Goal: Information Seeking & Learning: Learn about a topic

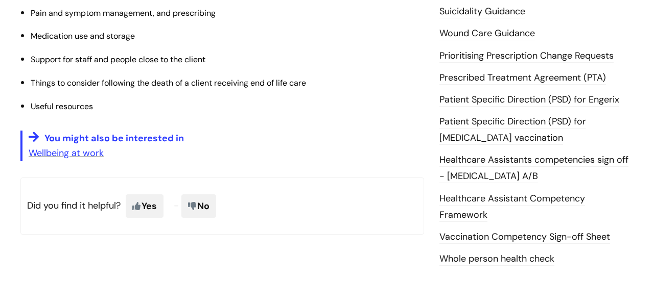
scroll to position [470, 0]
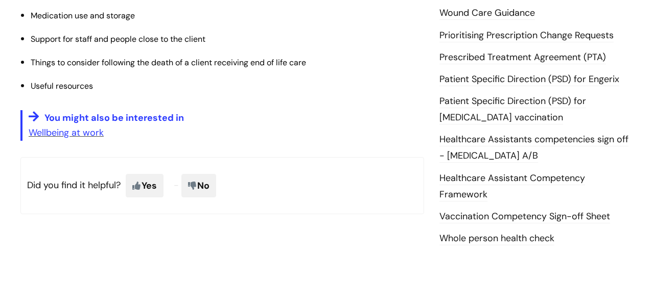
click at [582, 210] on link "Vaccination Competency Sign-off Sheet" at bounding box center [524, 216] width 171 height 13
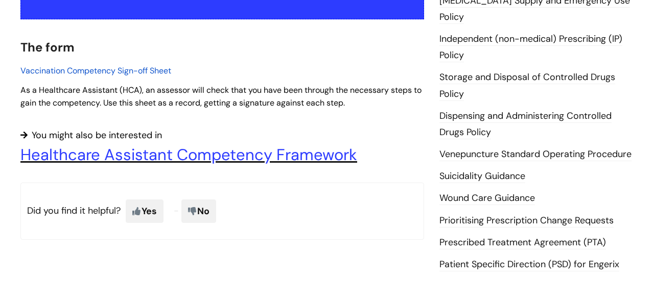
scroll to position [286, 0]
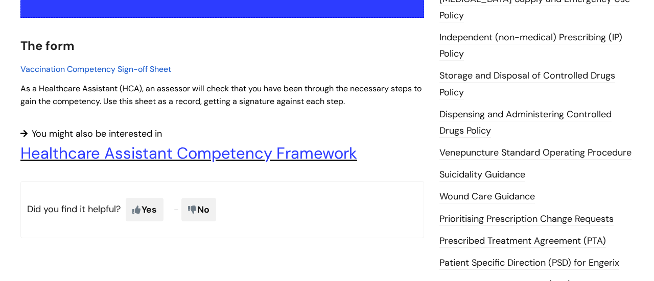
click at [126, 72] on span "Vaccination Competency Sign-off Sheet" at bounding box center [95, 69] width 151 height 11
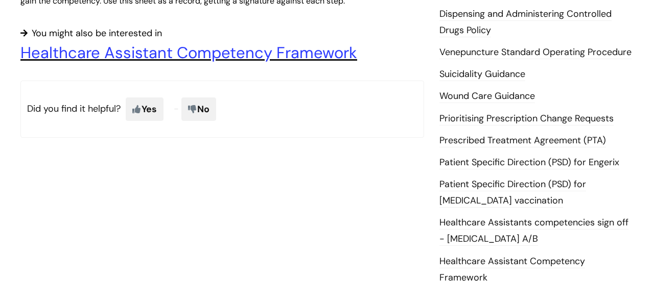
scroll to position [388, 0]
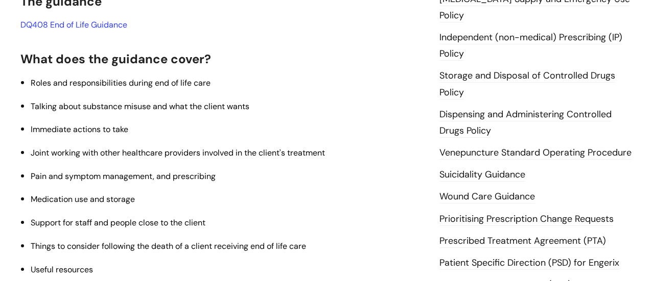
scroll to position [306, 0]
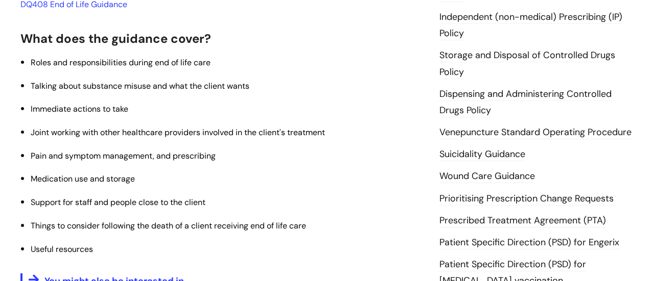
click at [502, 215] on link "Prescribed Treatment Agreement (PTA)" at bounding box center [522, 221] width 167 height 13
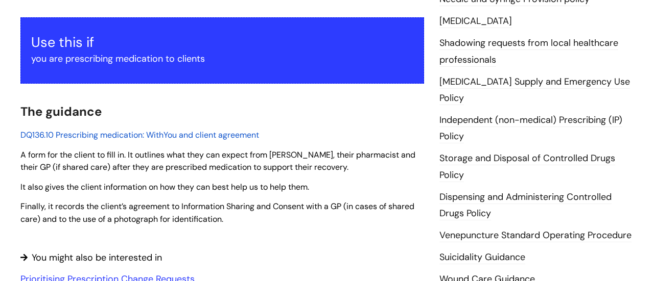
scroll to position [204, 0]
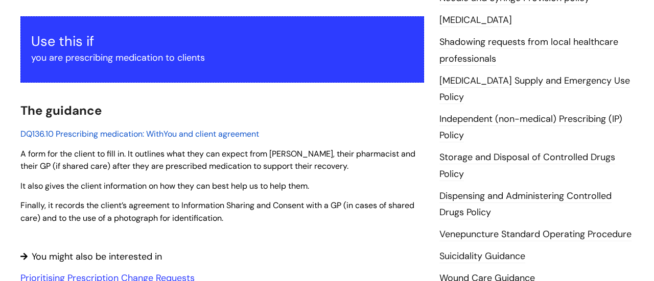
click at [148, 134] on span "DQ136.10 Prescribing medication: WithYou and client agreement" at bounding box center [139, 134] width 239 height 11
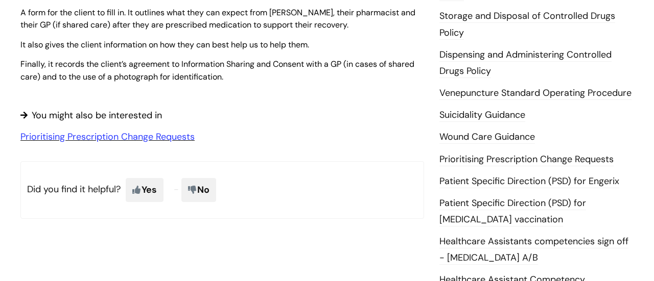
scroll to position [347, 0]
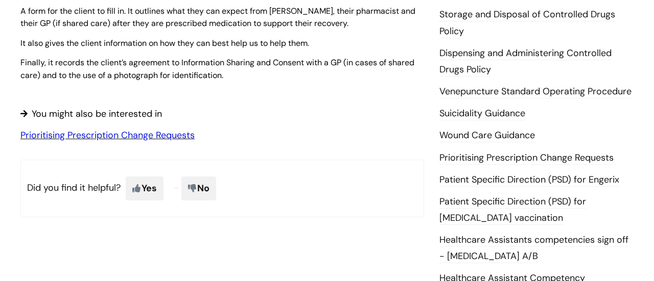
click at [127, 134] on link "Prioritising Prescription Change Requests" at bounding box center [107, 135] width 174 height 12
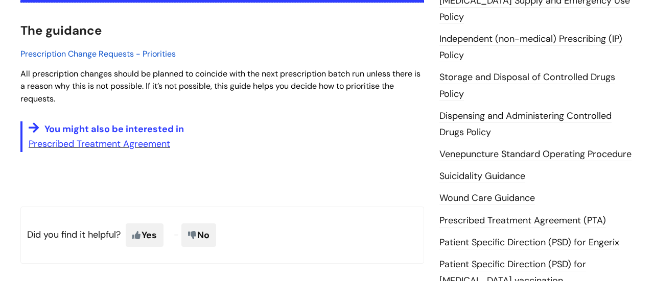
scroll to position [286, 0]
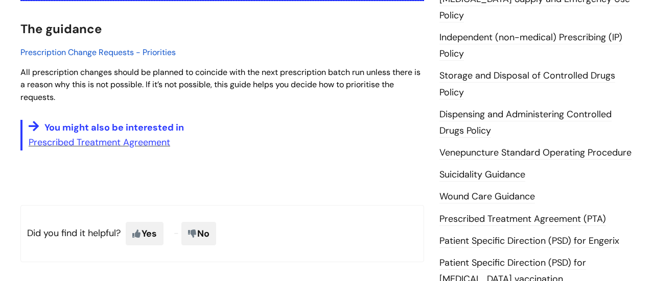
click at [476, 191] on link "Wound Care Guidance" at bounding box center [487, 197] width 96 height 13
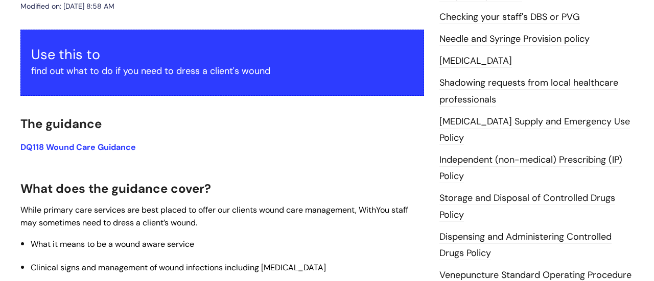
scroll to position [184, 0]
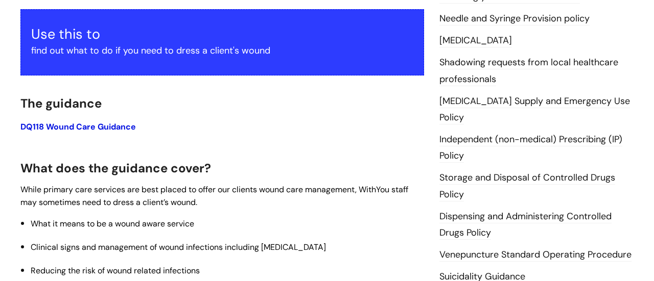
click at [110, 129] on link "DQ118 Wound Care Guidance" at bounding box center [77, 127] width 115 height 11
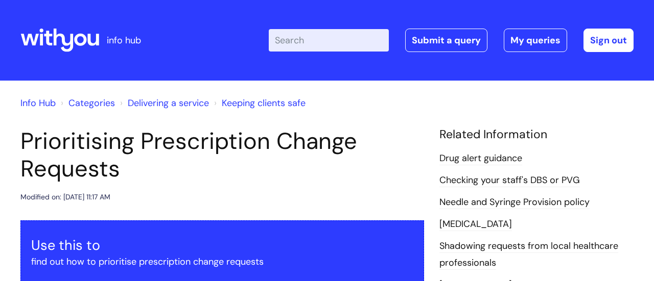
scroll to position [286, 0]
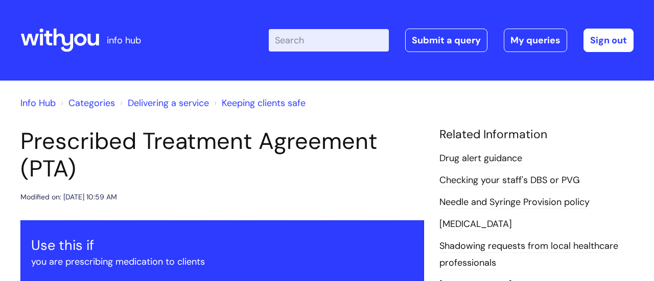
scroll to position [347, 0]
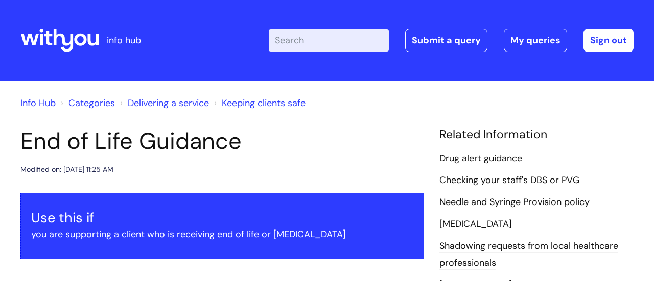
scroll to position [306, 0]
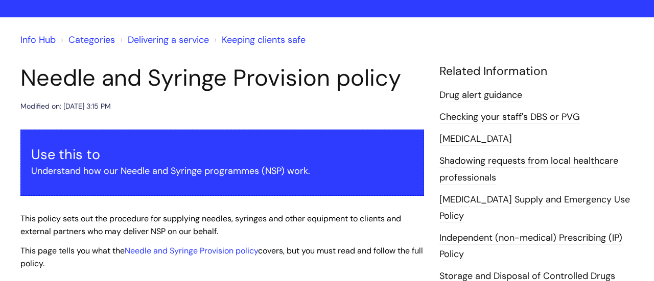
scroll to position [61, 0]
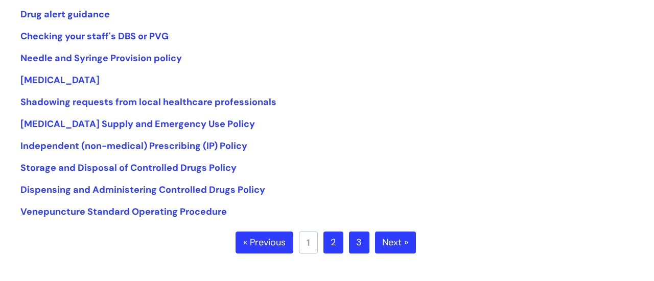
scroll to position [224, 0]
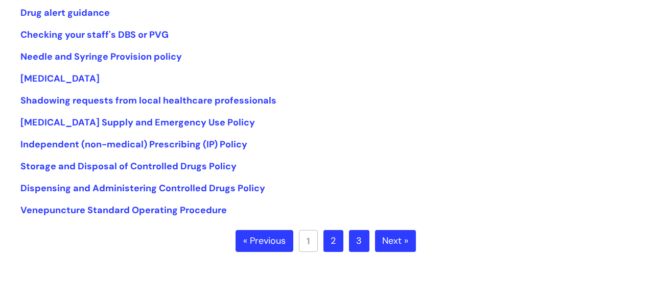
click at [389, 240] on link "Next »" at bounding box center [395, 241] width 41 height 22
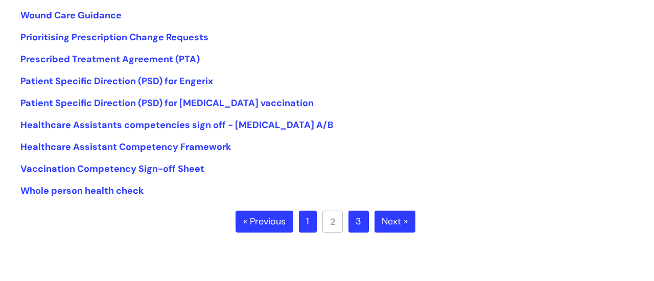
scroll to position [245, 0]
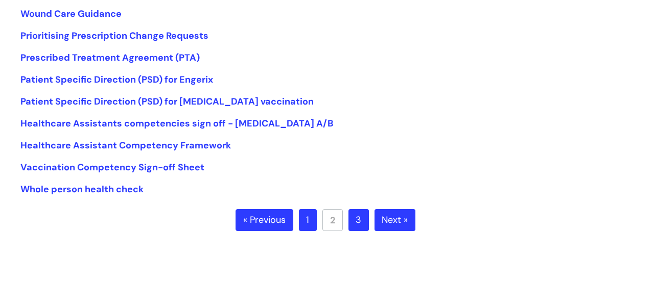
click at [388, 224] on link "Next »" at bounding box center [394, 220] width 41 height 22
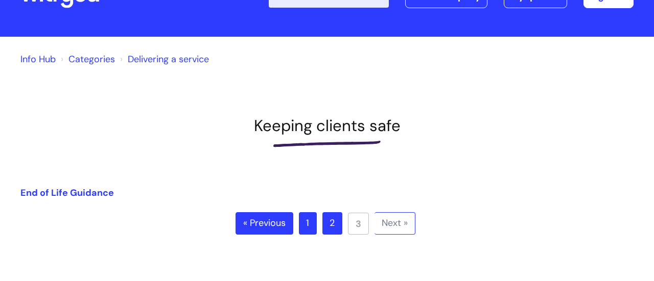
scroll to position [61, 0]
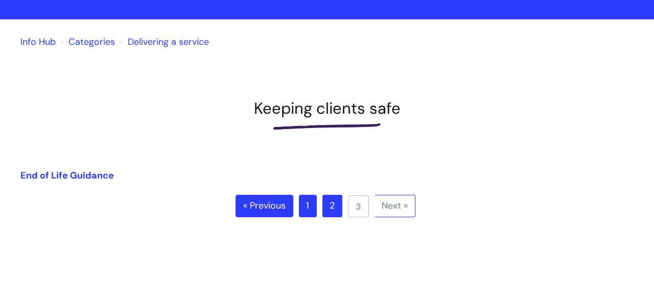
click at [95, 42] on link "Categories" at bounding box center [91, 42] width 46 height 12
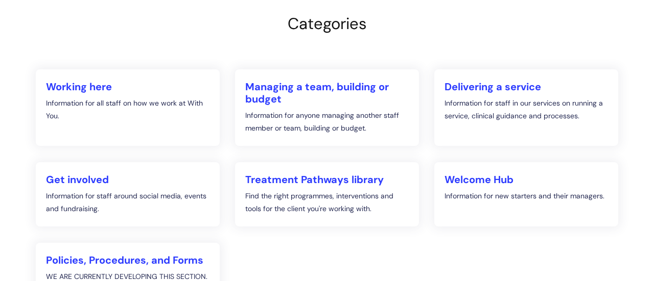
scroll to position [123, 0]
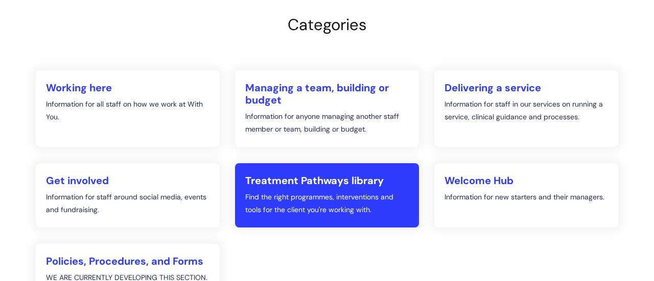
click at [323, 209] on p "Find the right programmes, interventions and tools for the client you're workin…" at bounding box center [326, 204] width 163 height 26
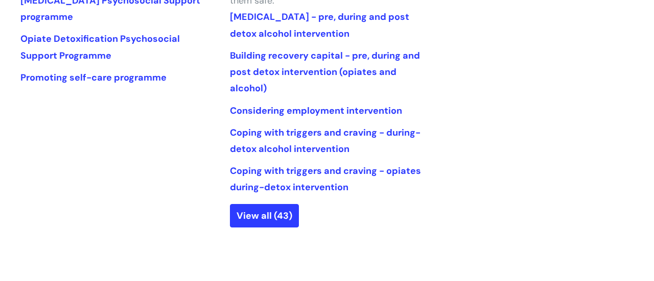
scroll to position [572, 0]
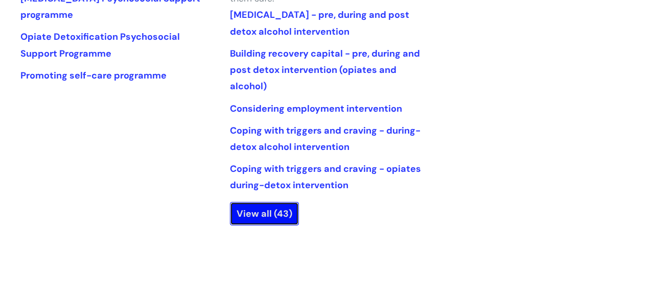
click at [262, 216] on link "View all (43)" at bounding box center [264, 213] width 69 height 23
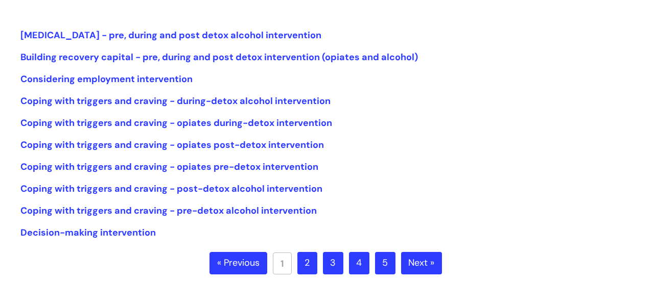
scroll to position [266, 0]
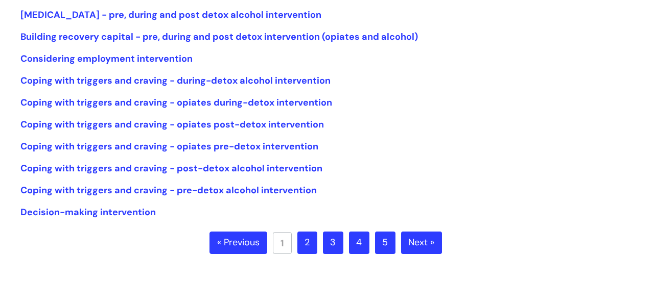
click at [409, 245] on link "Next »" at bounding box center [421, 243] width 41 height 22
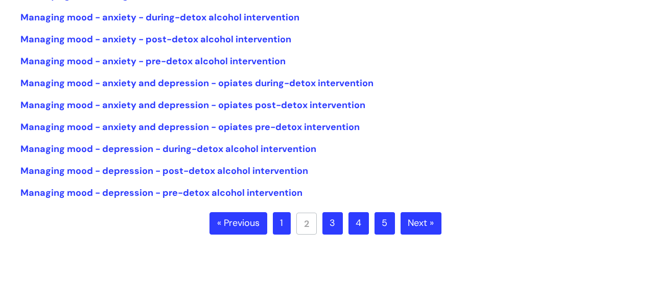
scroll to position [286, 0]
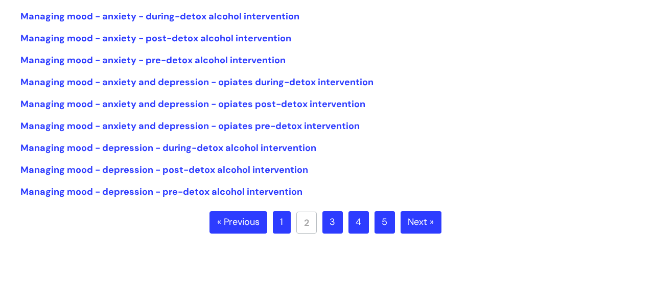
click at [422, 221] on link "Next »" at bounding box center [420, 222] width 41 height 22
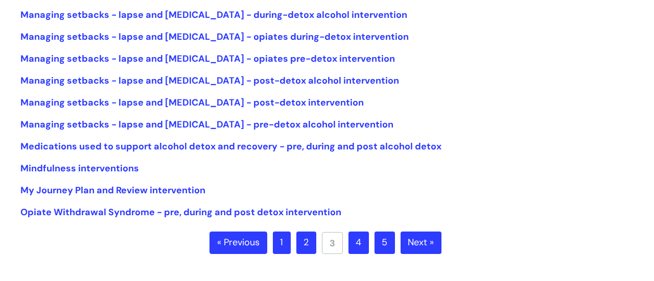
scroll to position [286, 0]
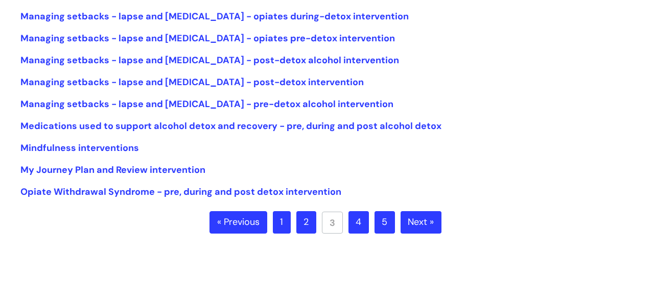
click at [420, 220] on link "Next »" at bounding box center [420, 222] width 41 height 22
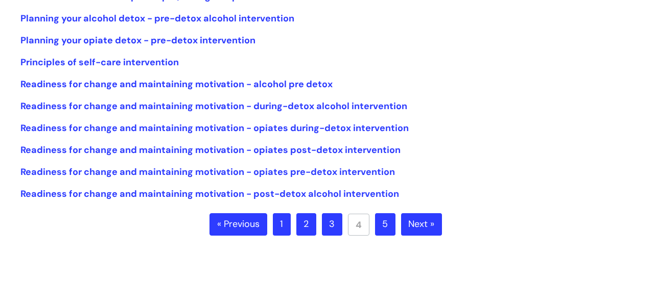
scroll to position [286, 0]
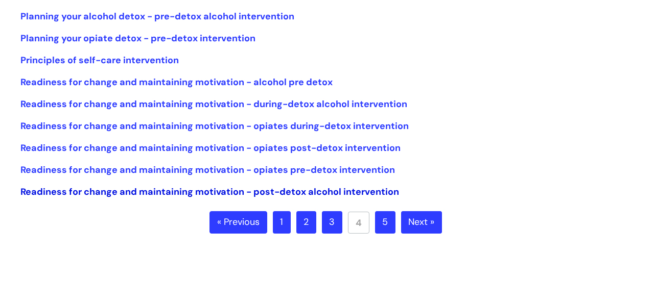
click at [117, 193] on link "Readiness for change and maintaining motivation - post-detox alcohol interventi…" at bounding box center [209, 192] width 379 height 12
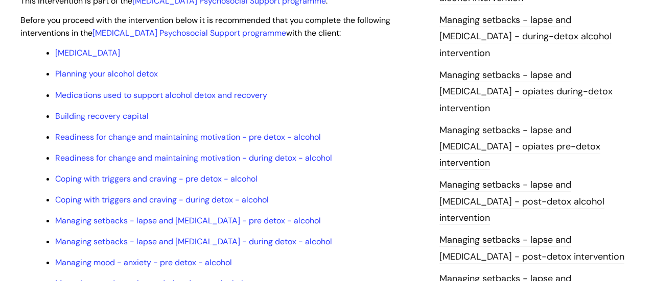
scroll to position [879, 0]
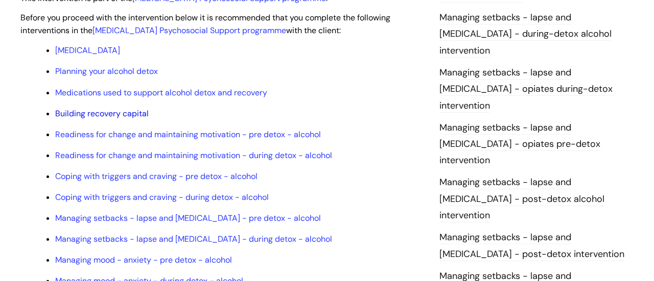
click at [108, 116] on link "Building recovery capital" at bounding box center [101, 113] width 93 height 11
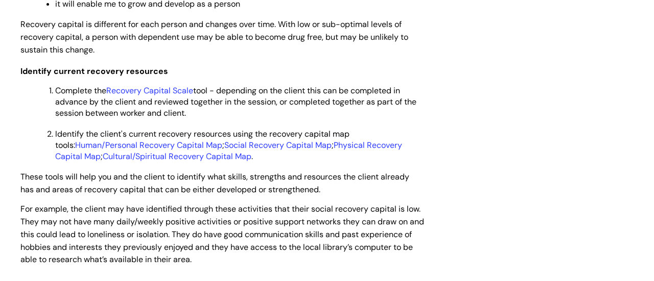
scroll to position [1819, 0]
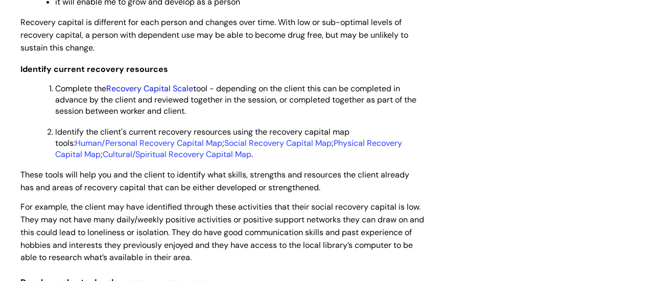
click at [159, 94] on link "Recovery Capital Scale" at bounding box center [149, 88] width 87 height 11
click at [168, 160] on link "Cultural/Spiritual Recovery Capital Map" at bounding box center [177, 154] width 149 height 11
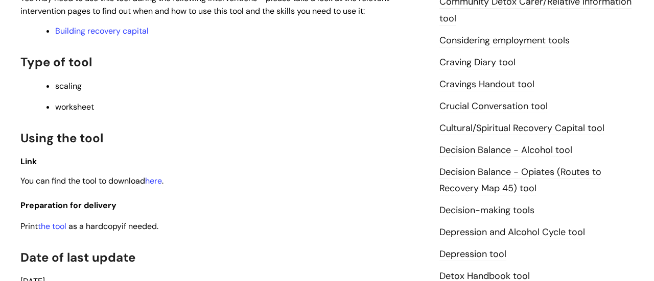
scroll to position [388, 0]
click at [161, 182] on link "here" at bounding box center [153, 180] width 17 height 11
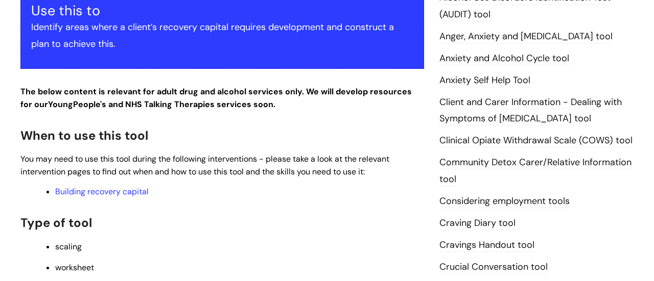
scroll to position [225, 0]
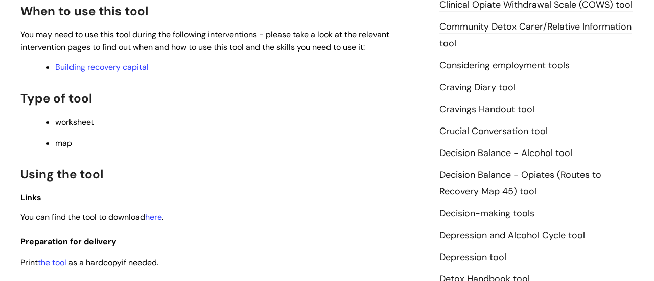
scroll to position [368, 0]
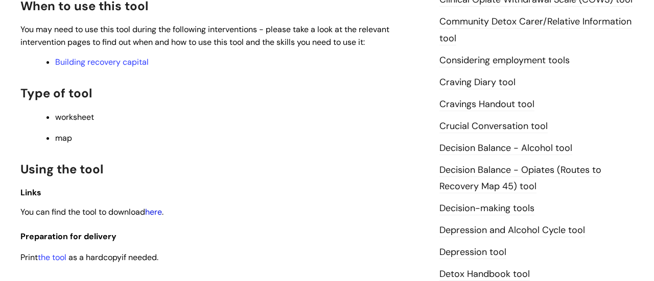
click at [161, 211] on link "here" at bounding box center [153, 212] width 17 height 11
